Goal: Task Accomplishment & Management: Manage account settings

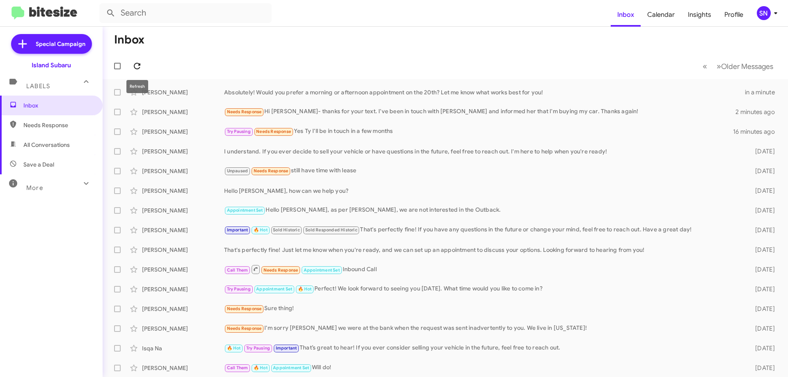
click at [133, 65] on icon at bounding box center [137, 66] width 10 height 10
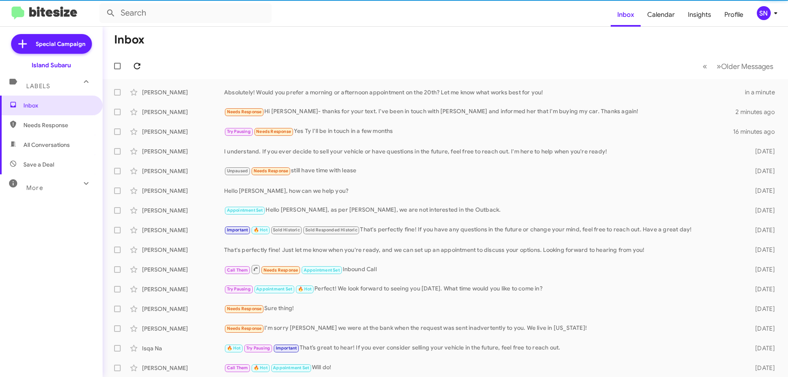
click at [133, 65] on icon at bounding box center [137, 66] width 10 height 10
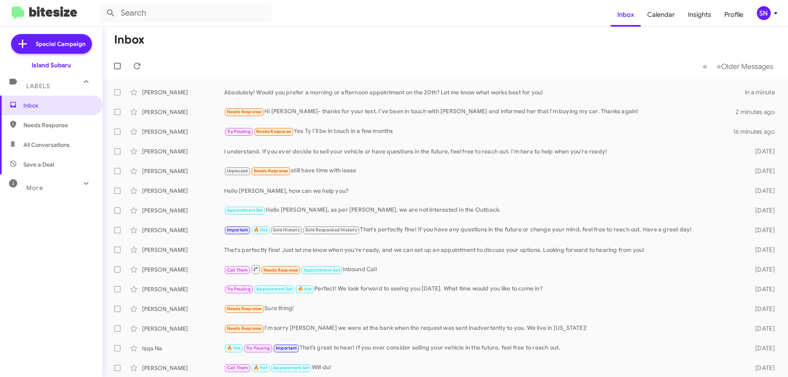
click at [770, 16] on div "SN" at bounding box center [764, 13] width 14 height 14
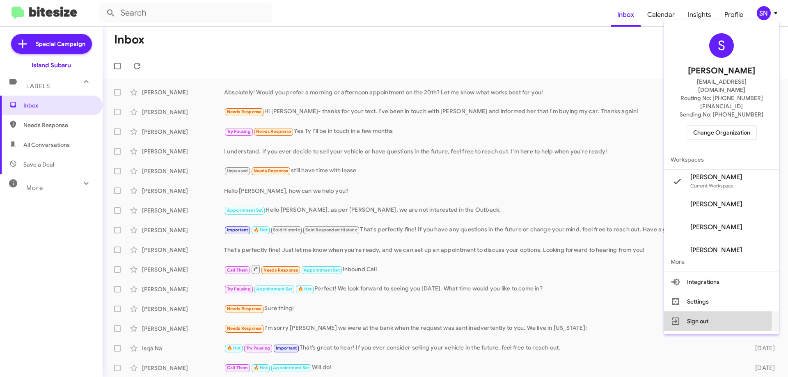
click at [703, 312] on button "Sign out" at bounding box center [721, 322] width 115 height 20
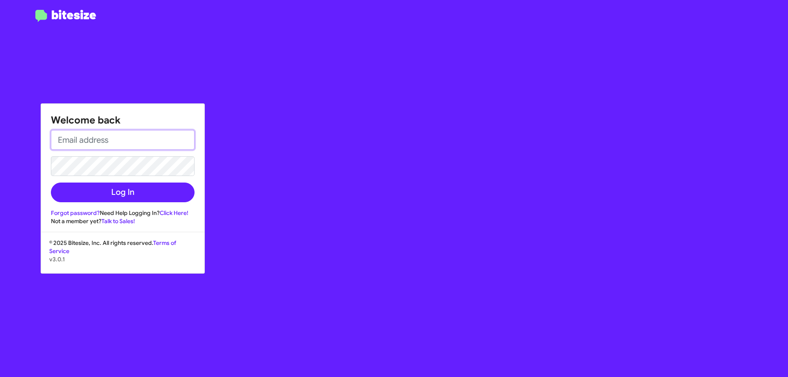
click at [59, 131] on input "email" at bounding box center [123, 140] width 144 height 20
type input "[EMAIL_ADDRESS][DOMAIN_NAME]"
click at [51, 183] on button "Log In" at bounding box center [123, 193] width 144 height 20
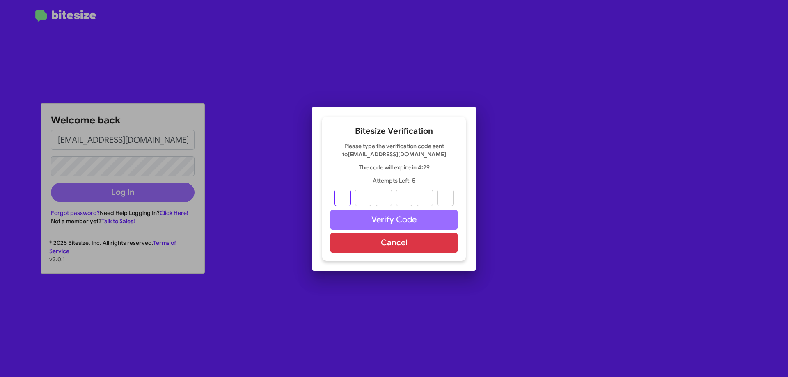
type input "5"
type input "6"
type input "3"
type input "2"
type input "0"
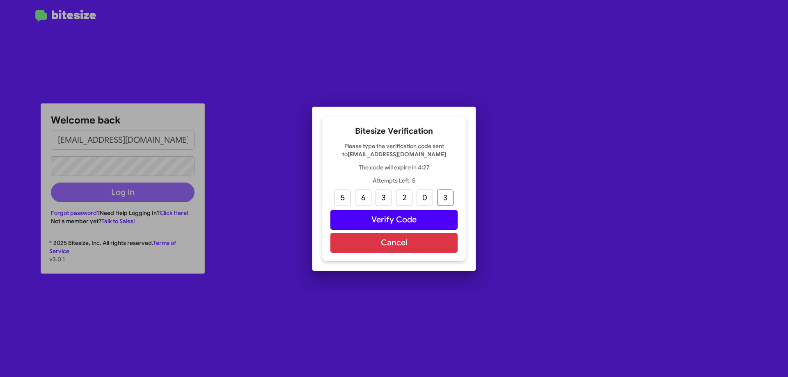
type input "3"
click at [429, 220] on button "Verify Code" at bounding box center [393, 220] width 127 height 20
